Goal: Task Accomplishment & Management: Use online tool/utility

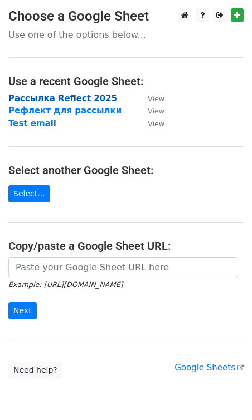
click at [61, 99] on strong "Рассылка Reflect 2025" at bounding box center [62, 99] width 109 height 10
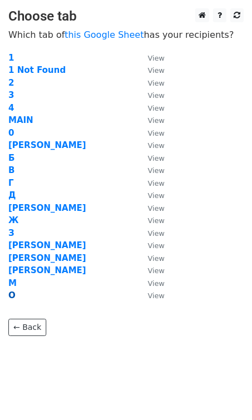
click at [11, 296] on strong "О" at bounding box center [11, 296] width 7 height 10
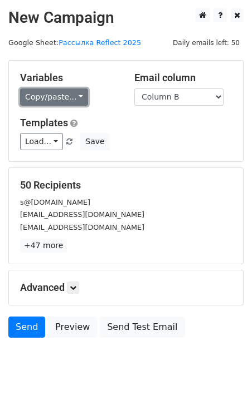
click at [66, 96] on link "Copy/paste..." at bounding box center [54, 97] width 68 height 17
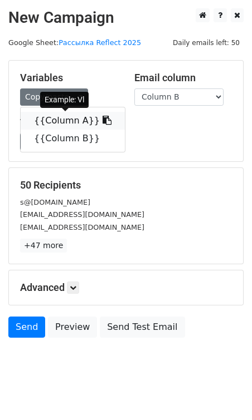
click at [67, 117] on link "{{Column A}}" at bounding box center [73, 121] width 104 height 18
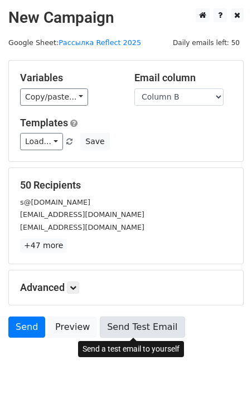
click at [129, 335] on link "Send Test Email" at bounding box center [142, 327] width 85 height 21
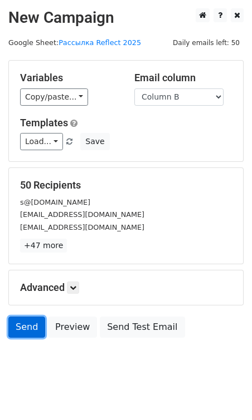
click at [19, 320] on link "Send" at bounding box center [26, 327] width 37 height 21
